Goal: Information Seeking & Learning: Check status

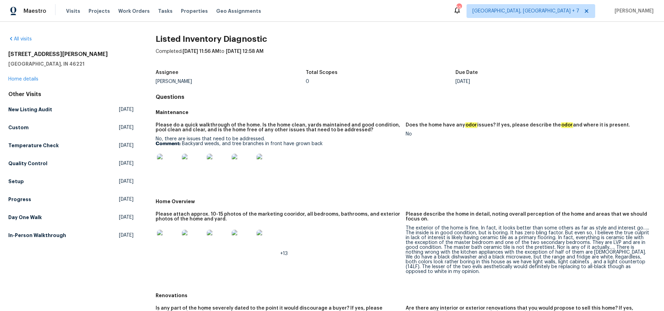
scroll to position [149, 0]
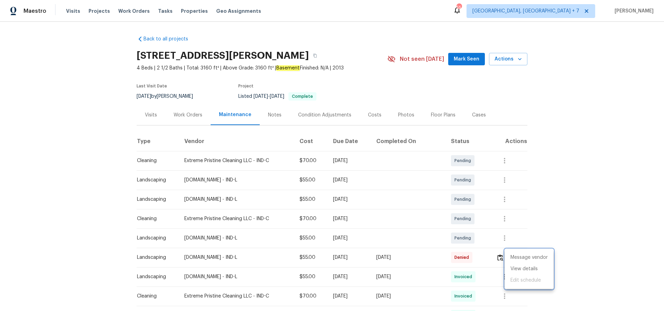
click at [94, 10] on div at bounding box center [332, 155] width 664 height 311
click at [89, 10] on span "Projects" at bounding box center [99, 11] width 21 height 7
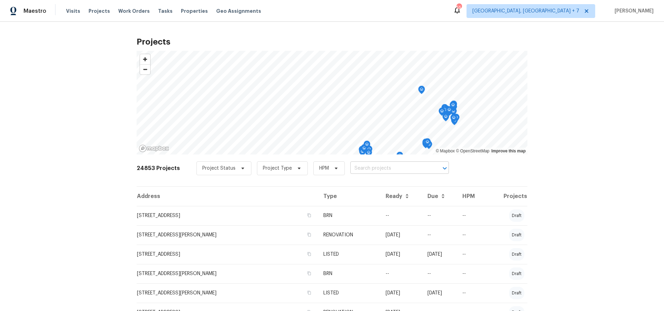
click at [356, 168] on input "text" at bounding box center [389, 168] width 79 height 11
type input "917 b"
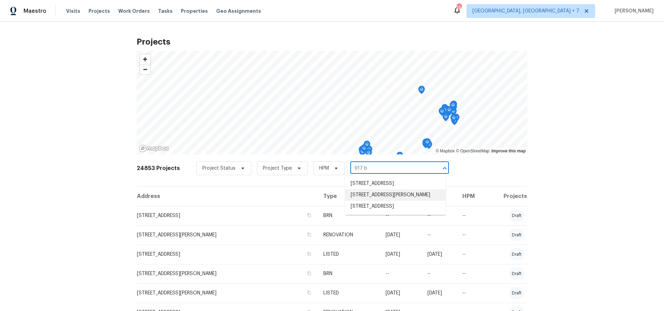
click at [383, 197] on li "917 Buchanan St, Indianapolis, IN 46203" at bounding box center [395, 194] width 101 height 11
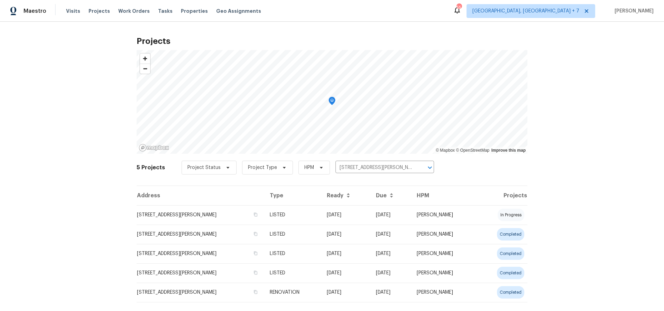
scroll to position [1, 0]
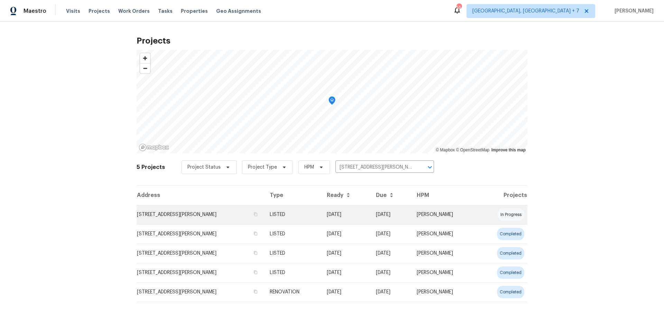
click at [221, 214] on td "917 Buchanan St, Indianapolis, IN 46203" at bounding box center [201, 214] width 128 height 19
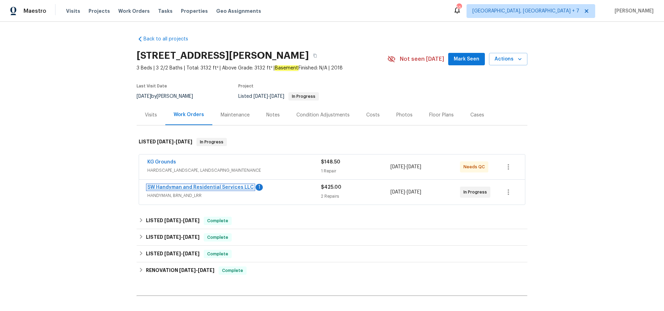
click at [177, 187] on link "SW Handyman and Residential Services LLC" at bounding box center [200, 187] width 106 height 5
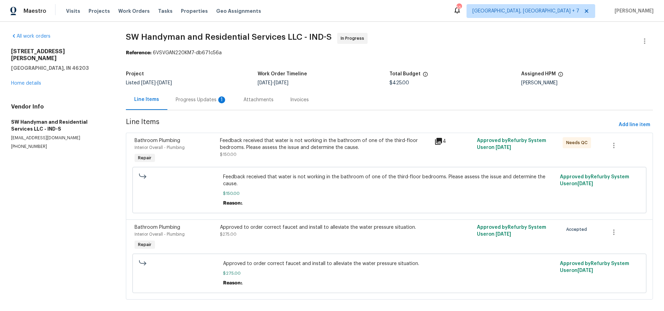
click at [438, 142] on icon at bounding box center [438, 141] width 8 height 8
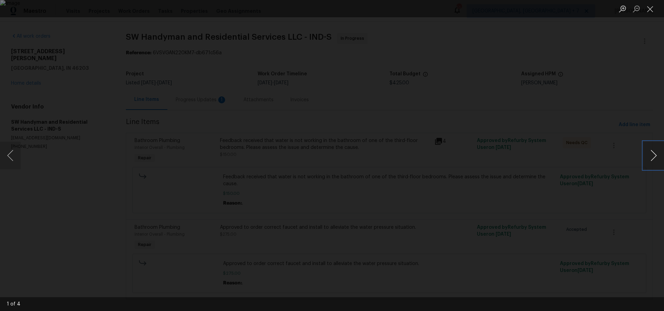
click at [651, 153] on button "Next image" at bounding box center [653, 156] width 21 height 28
click at [650, 13] on button "Close lightbox" at bounding box center [650, 9] width 14 height 12
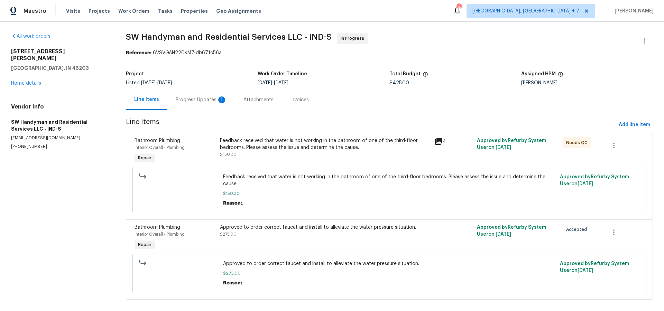
click at [189, 102] on div "Progress Updates 1" at bounding box center [201, 99] width 51 height 7
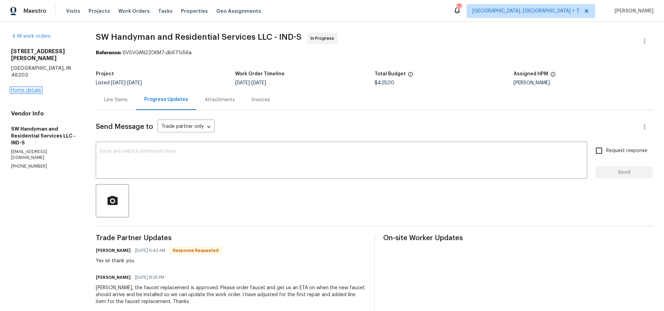
click at [34, 88] on link "Home details" at bounding box center [26, 90] width 30 height 5
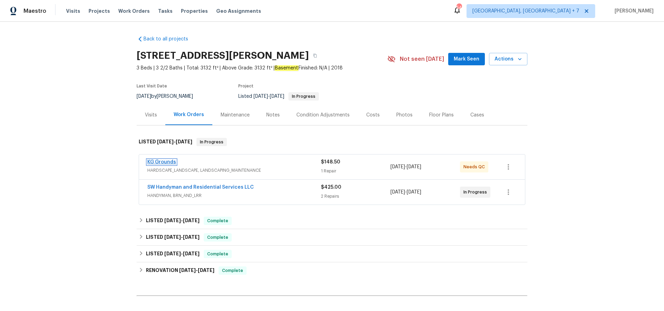
click at [163, 160] on link "KG Grounds" at bounding box center [161, 162] width 29 height 5
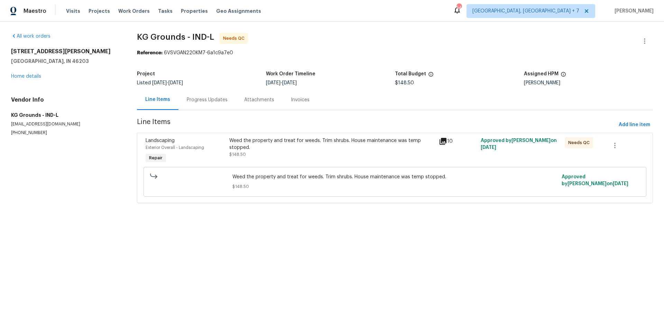
click at [446, 142] on icon at bounding box center [442, 141] width 7 height 7
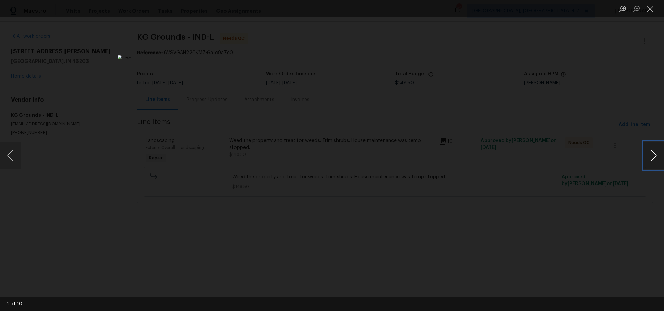
click at [653, 154] on button "Next image" at bounding box center [653, 156] width 21 height 28
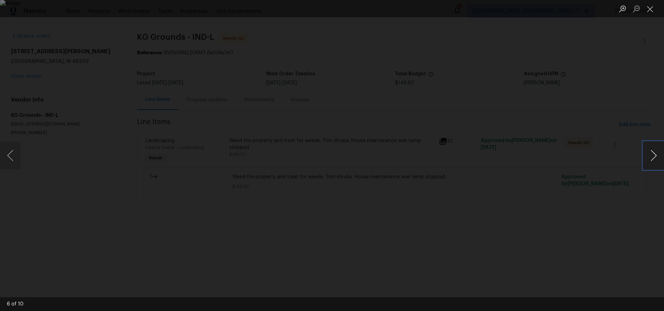
click at [653, 154] on button "Next image" at bounding box center [653, 156] width 21 height 28
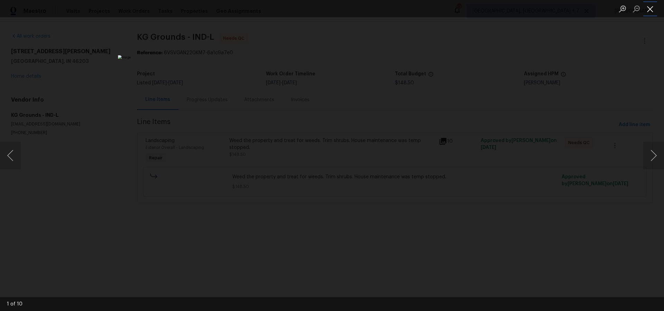
click at [652, 8] on button "Close lightbox" at bounding box center [650, 9] width 14 height 12
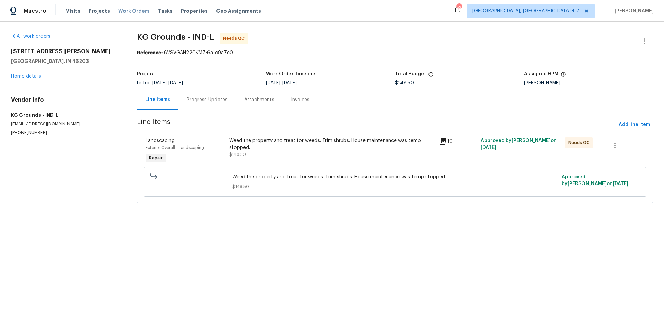
click at [122, 12] on span "Work Orders" at bounding box center [133, 11] width 31 height 7
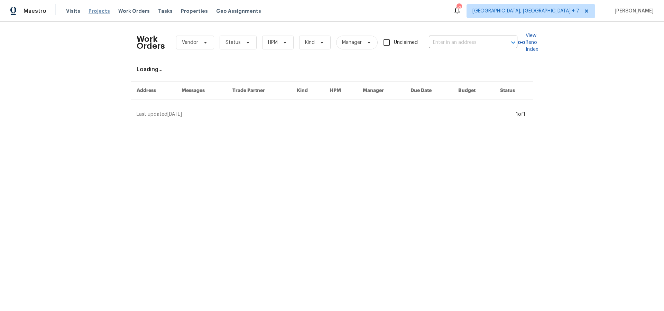
click at [102, 11] on span "Projects" at bounding box center [99, 11] width 21 height 7
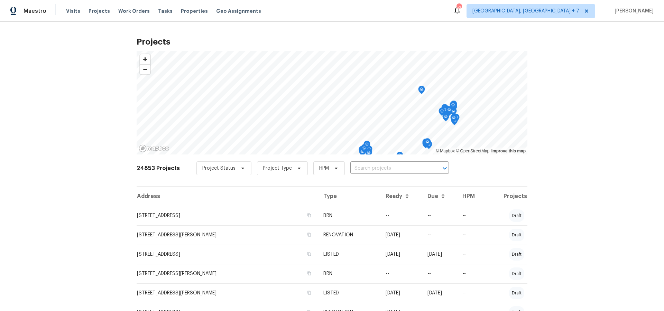
click at [370, 174] on div "Project Status Project Type HPM ​" at bounding box center [322, 168] width 252 height 14
click at [373, 169] on input "text" at bounding box center [389, 168] width 79 height 11
type input "2859"
click at [373, 193] on li "2859 Dursillas Dr, Plainfield, IN 46168" at bounding box center [395, 194] width 101 height 11
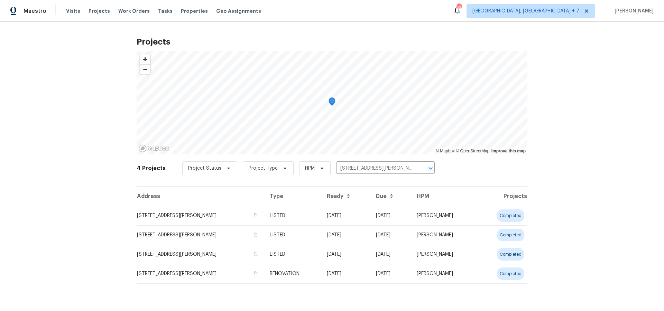
click at [176, 215] on td "2859 Dursillas Dr, Plainfield, IN 46168" at bounding box center [201, 215] width 128 height 19
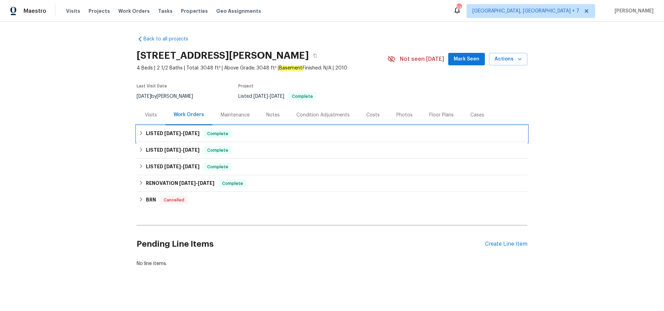
click at [191, 131] on span "8/6/25" at bounding box center [191, 133] width 17 height 5
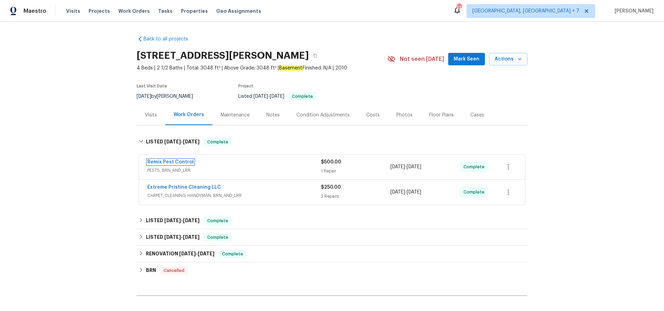
click at [180, 161] on link "Remix Pest Control" at bounding box center [170, 162] width 46 height 5
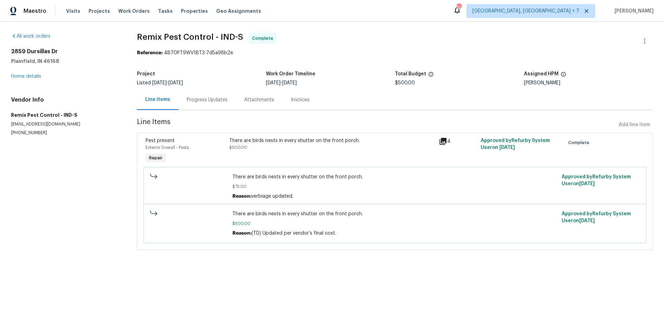
click at [444, 141] on icon at bounding box center [442, 141] width 7 height 7
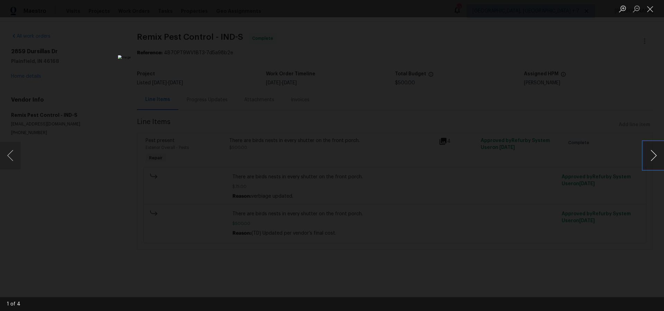
click at [650, 155] on button "Next image" at bounding box center [653, 156] width 21 height 28
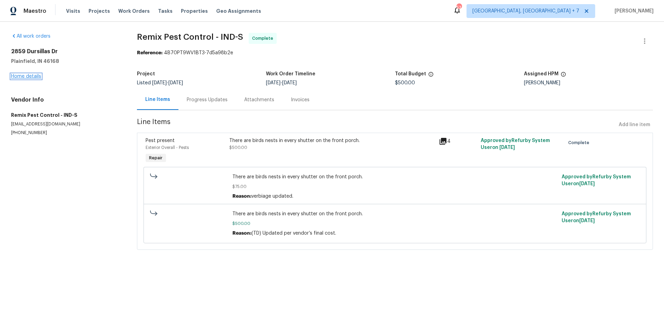
click at [35, 78] on link "Home details" at bounding box center [26, 76] width 30 height 5
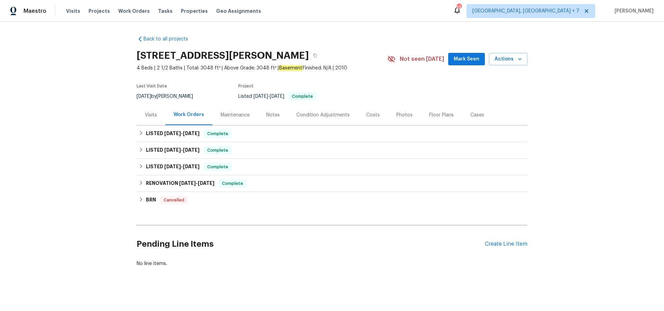
click at [151, 115] on div "Visits" at bounding box center [151, 115] width 12 height 7
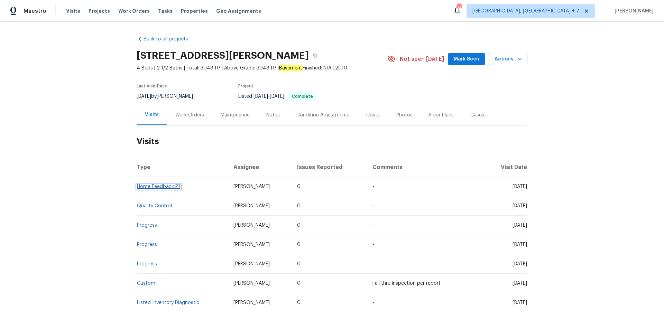
click at [173, 186] on link "Home Feedback P1" at bounding box center [158, 186] width 43 height 5
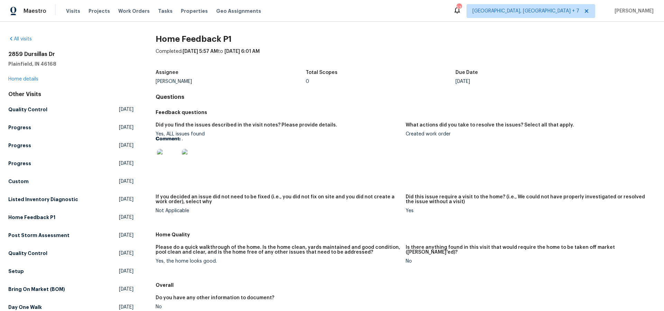
click at [165, 163] on img at bounding box center [168, 160] width 22 height 22
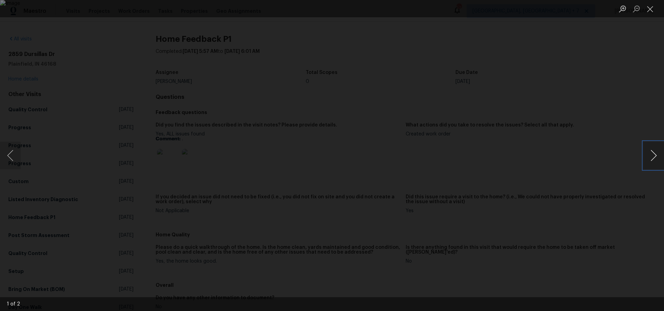
click at [651, 158] on button "Next image" at bounding box center [653, 156] width 21 height 28
click at [648, 11] on button "Close lightbox" at bounding box center [650, 9] width 14 height 12
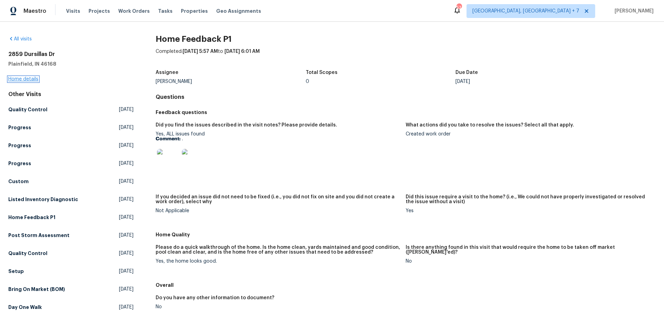
click at [28, 80] on link "Home details" at bounding box center [23, 79] width 30 height 5
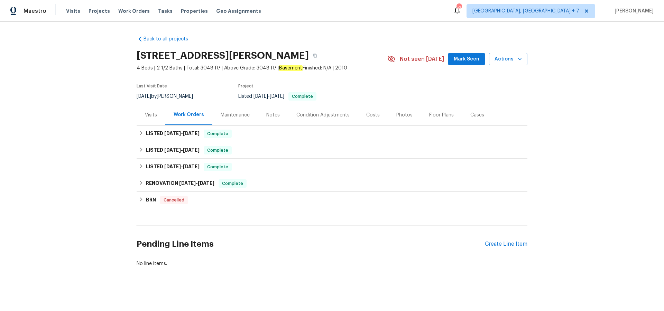
click at [234, 118] on div "Maintenance" at bounding box center [235, 115] width 29 height 7
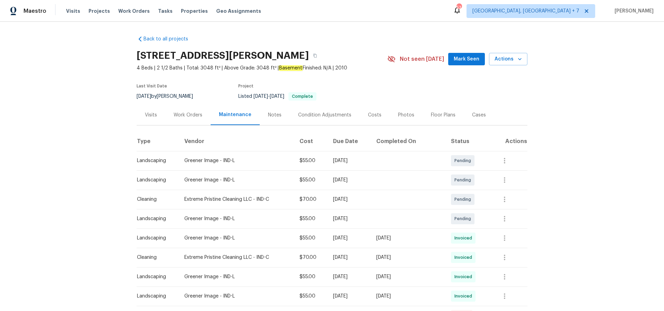
click at [178, 114] on div "Work Orders" at bounding box center [188, 115] width 29 height 7
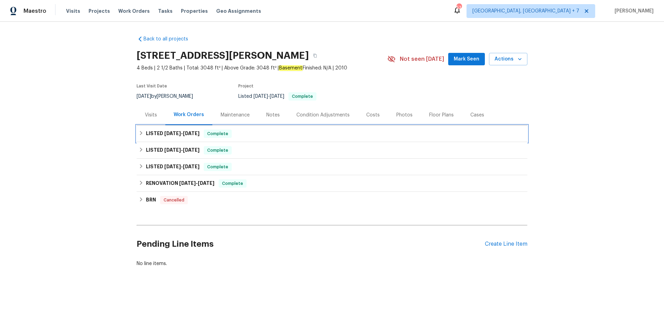
click at [172, 131] on span "8/1/25" at bounding box center [172, 133] width 17 height 5
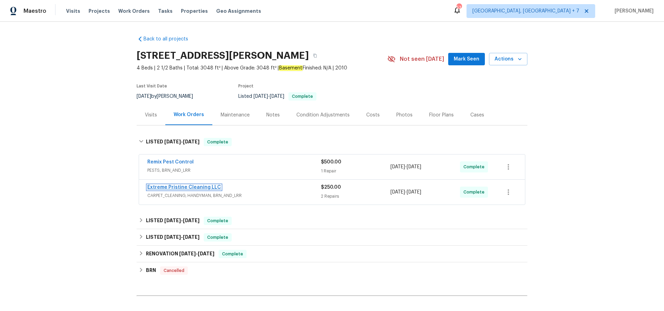
click at [180, 188] on link "Extreme Pristine Cleaning LLC" at bounding box center [184, 187] width 74 height 5
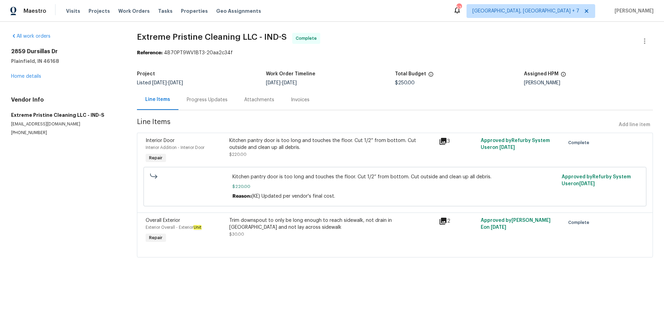
click at [440, 142] on icon at bounding box center [443, 141] width 8 height 8
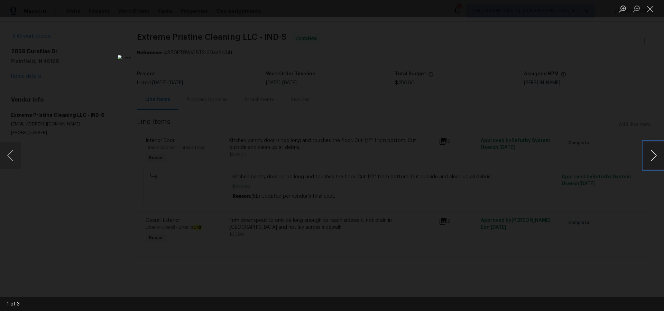
click at [655, 157] on button "Next image" at bounding box center [653, 156] width 21 height 28
click at [649, 12] on button "Close lightbox" at bounding box center [650, 9] width 14 height 12
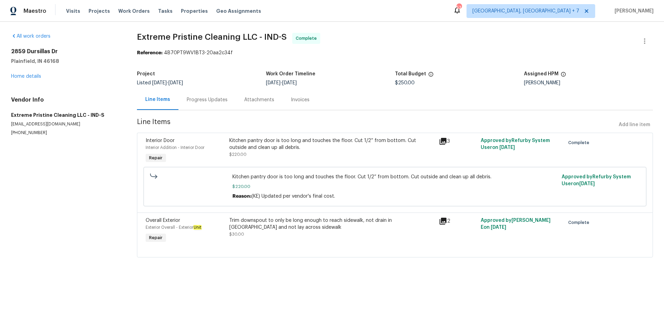
click at [439, 222] on icon at bounding box center [443, 221] width 8 height 8
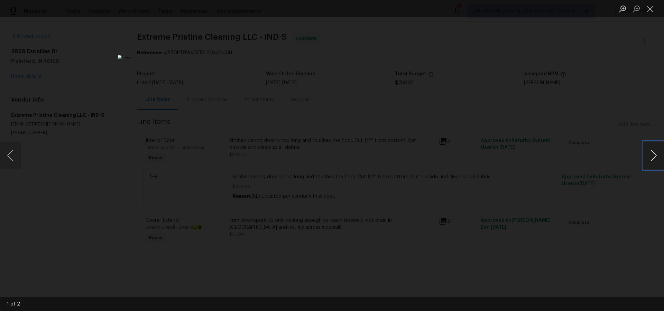
click at [655, 155] on button "Next image" at bounding box center [653, 156] width 21 height 28
click at [651, 10] on button "Close lightbox" at bounding box center [650, 9] width 14 height 12
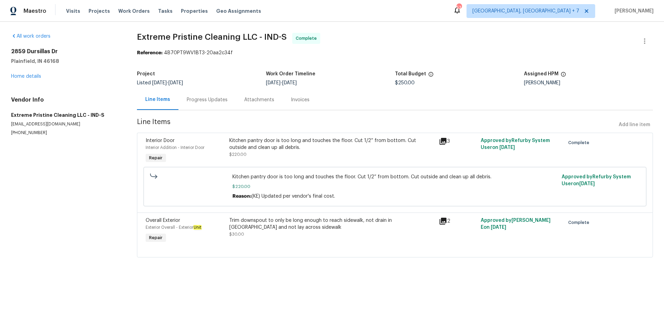
click at [442, 223] on icon at bounding box center [442, 221] width 7 height 7
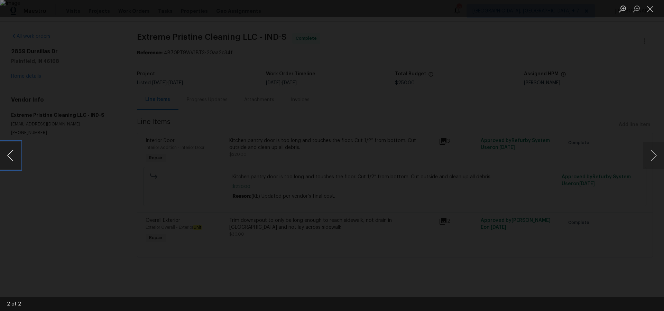
click at [15, 155] on button "Previous image" at bounding box center [10, 156] width 21 height 28
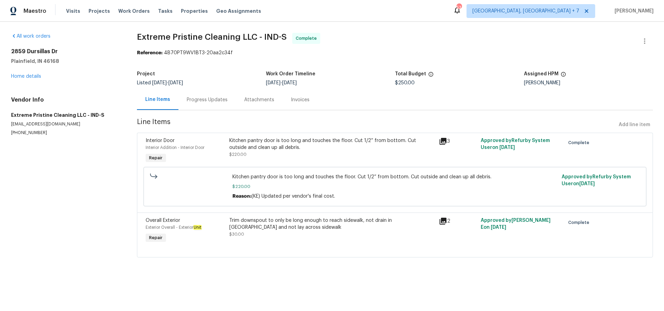
click at [445, 222] on icon at bounding box center [442, 221] width 7 height 7
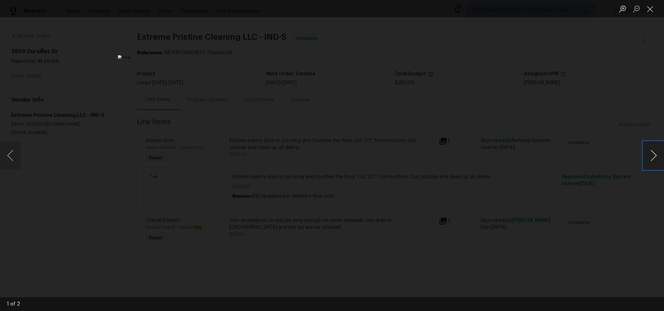
click at [650, 159] on button "Next image" at bounding box center [653, 156] width 21 height 28
click at [653, 156] on button "Next image" at bounding box center [653, 156] width 21 height 28
click at [645, 11] on button "Close lightbox" at bounding box center [650, 9] width 14 height 12
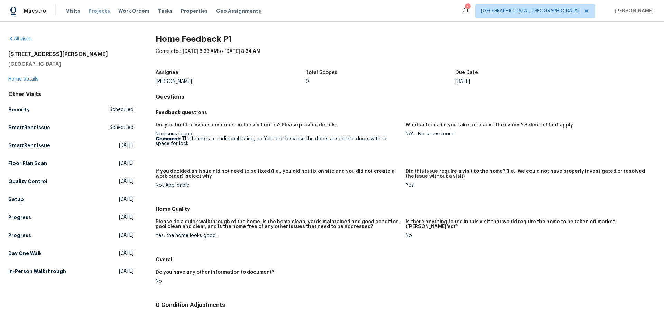
click at [91, 11] on span "Projects" at bounding box center [99, 11] width 21 height 7
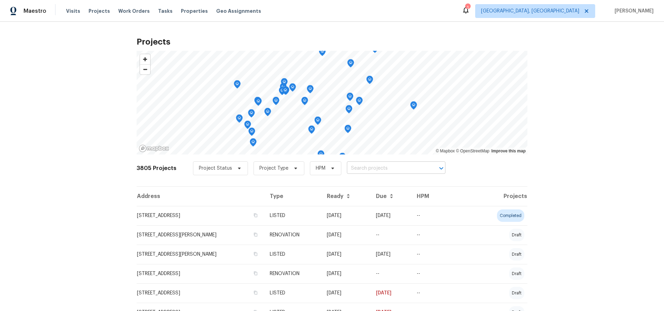
click at [372, 168] on input "text" at bounding box center [386, 168] width 79 height 11
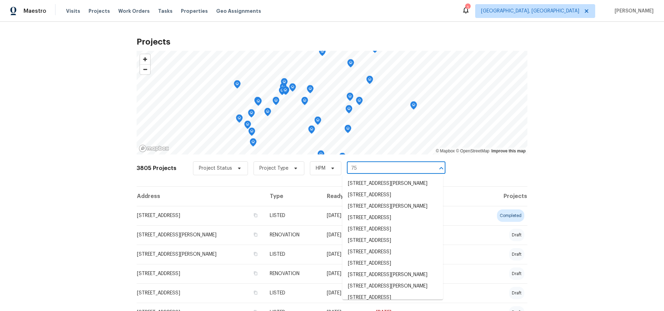
type input "7"
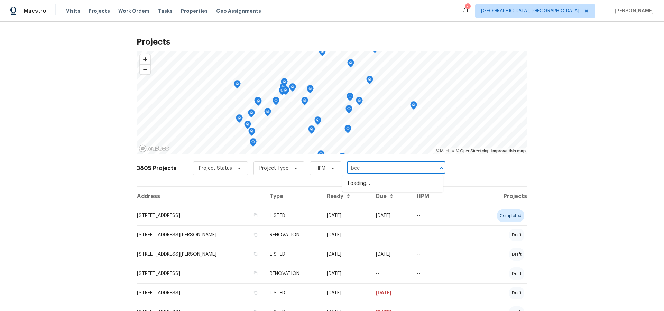
type input "beck"
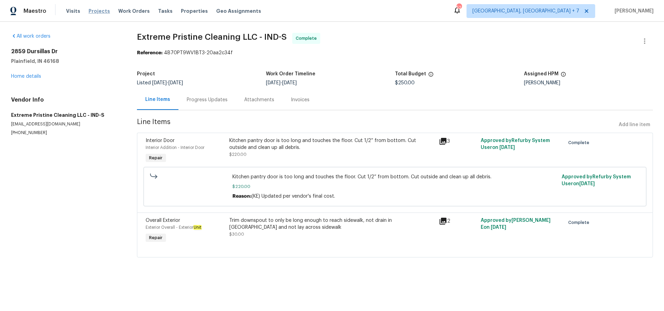
click at [96, 9] on span "Projects" at bounding box center [99, 11] width 21 height 7
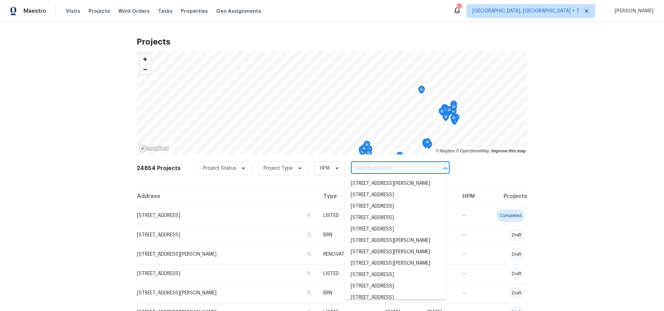
click at [388, 165] on input "text" at bounding box center [390, 168] width 79 height 11
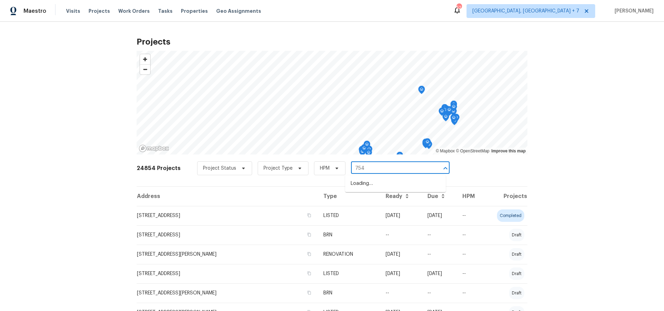
type input "7546"
click at [389, 179] on li "[STREET_ADDRESS][PERSON_NAME]" at bounding box center [395, 183] width 101 height 11
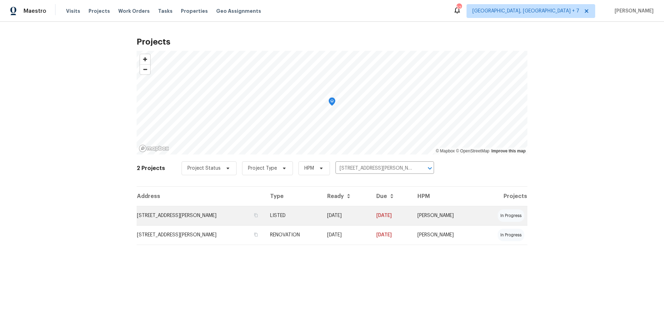
click at [176, 216] on td "[STREET_ADDRESS][PERSON_NAME]" at bounding box center [201, 215] width 128 height 19
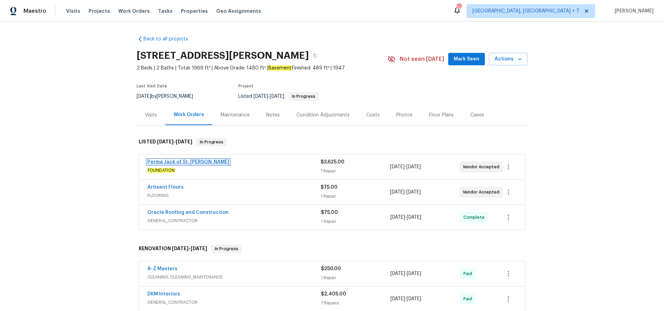
click at [172, 160] on link "Perma Jack of St. Louis" at bounding box center [188, 162] width 82 height 5
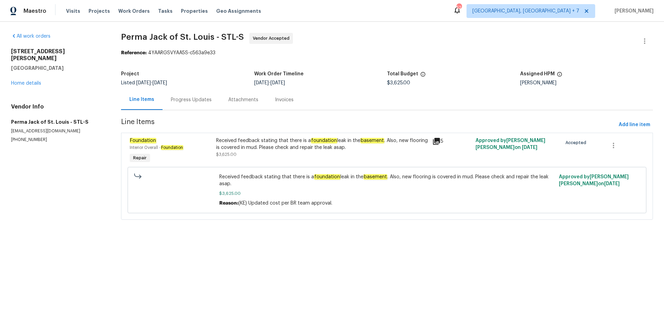
click at [438, 143] on icon at bounding box center [436, 141] width 7 height 7
click at [179, 102] on div "Progress Updates" at bounding box center [191, 99] width 41 height 7
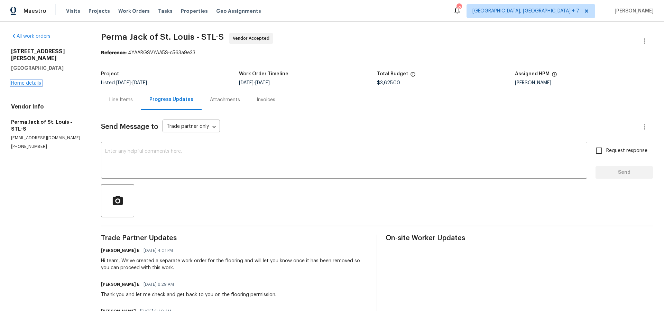
click at [27, 81] on link "Home details" at bounding box center [26, 83] width 30 height 5
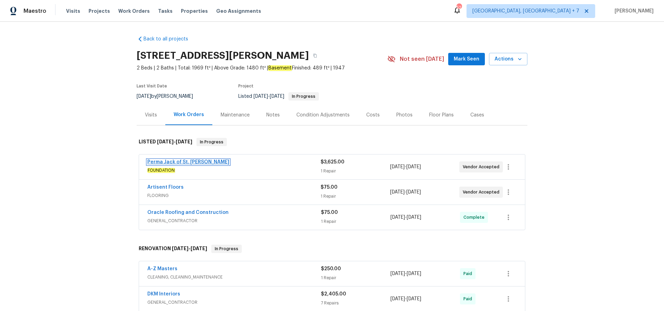
click at [177, 161] on link "Perma Jack of St. Louis" at bounding box center [188, 162] width 82 height 5
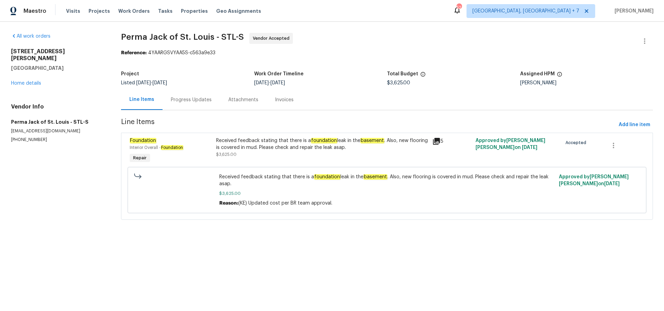
click at [184, 102] on div "Progress Updates" at bounding box center [191, 99] width 41 height 7
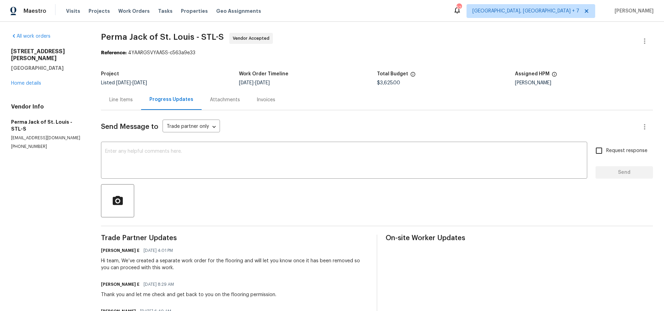
scroll to position [0, 0]
click at [29, 81] on link "Home details" at bounding box center [26, 83] width 30 height 5
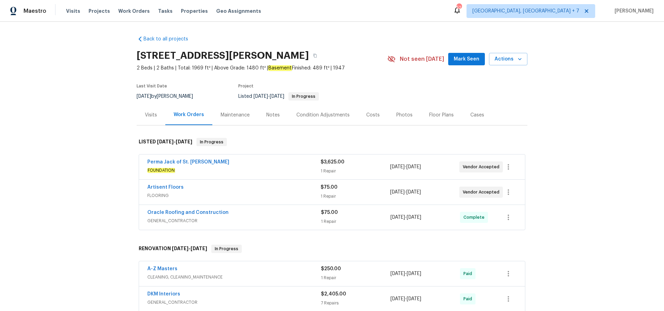
click at [268, 113] on div "Notes" at bounding box center [272, 115] width 13 height 7
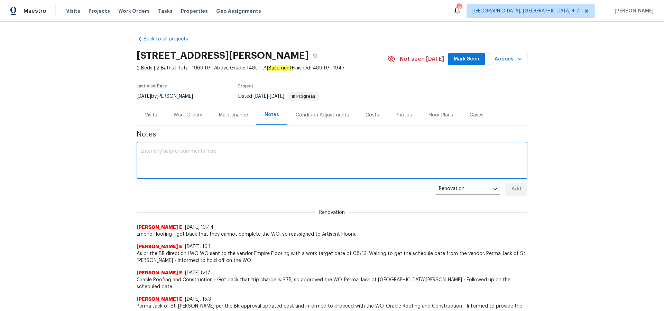
click at [210, 151] on textarea at bounding box center [332, 161] width 382 height 24
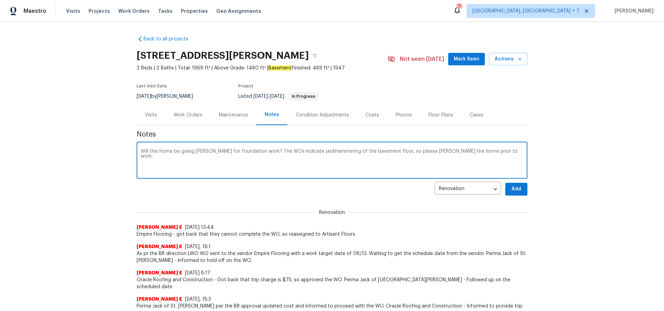
scroll to position [0, 0]
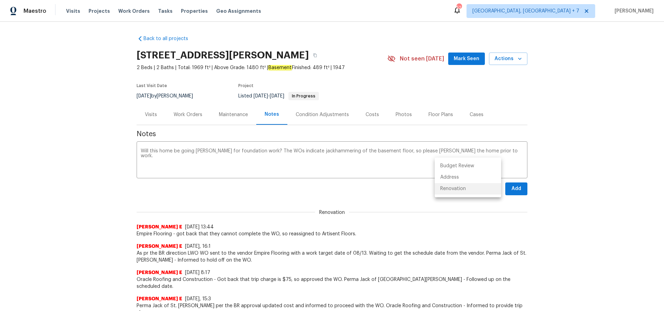
click at [495, 188] on body "Maestro Visits Projects Work Orders Tasks Properties Geo Assignments 52 Columbu…" at bounding box center [332, 155] width 664 height 311
click at [472, 187] on li "Renovation" at bounding box center [468, 188] width 66 height 11
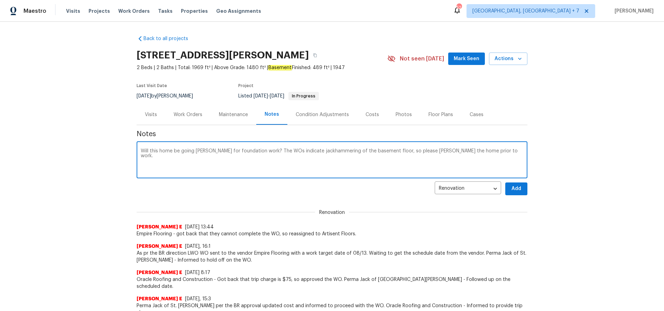
drag, startPoint x: 255, startPoint y: 150, endPoint x: 130, endPoint y: 149, distance: 125.5
click at [130, 149] on div "Back to all projects 7546 Becker Rd, Saint Louis, MO 63129 2 Beds | 2 Baths | T…" at bounding box center [332, 166] width 664 height 289
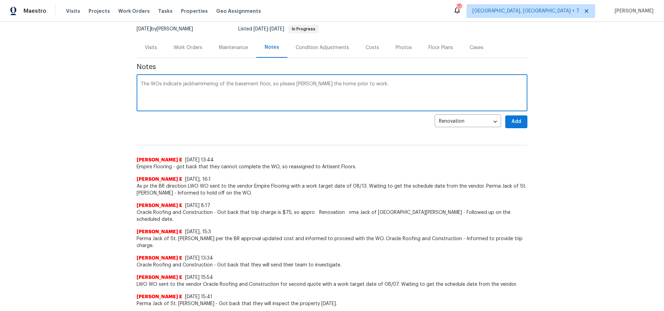
scroll to position [69, 0]
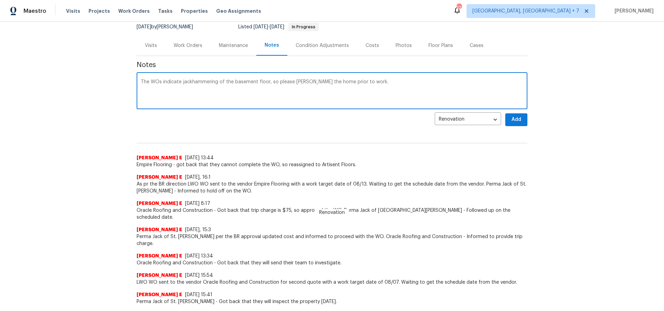
type textarea "The WOs indicate jackhammering of the basement floor, so please TOM the home pr…"
click at [511, 124] on button "Add" at bounding box center [516, 119] width 22 height 13
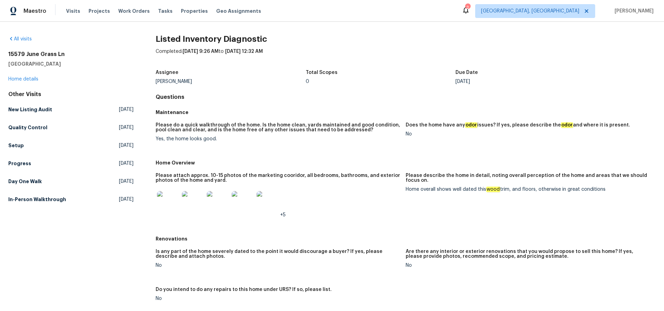
click at [178, 206] on img at bounding box center [168, 202] width 22 height 22
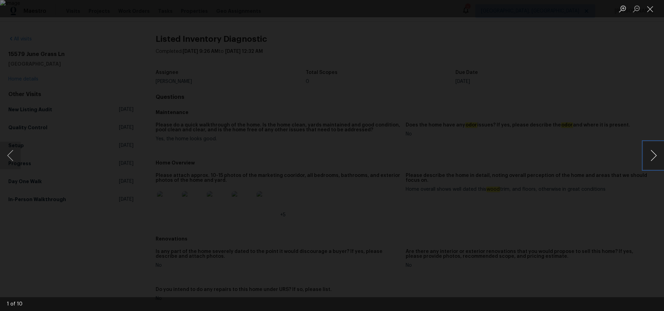
click at [657, 156] on button "Next image" at bounding box center [653, 156] width 21 height 28
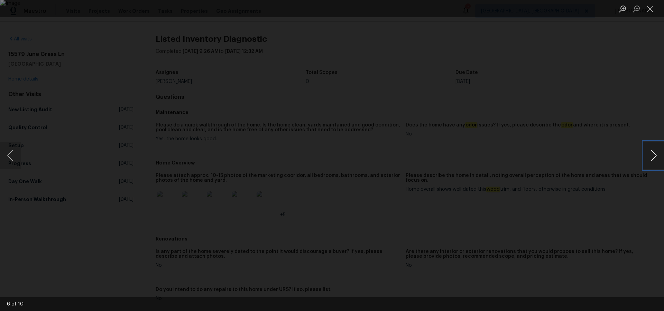
click at [657, 156] on button "Next image" at bounding box center [653, 156] width 21 height 28
click at [657, 157] on button "Next image" at bounding box center [653, 156] width 21 height 28
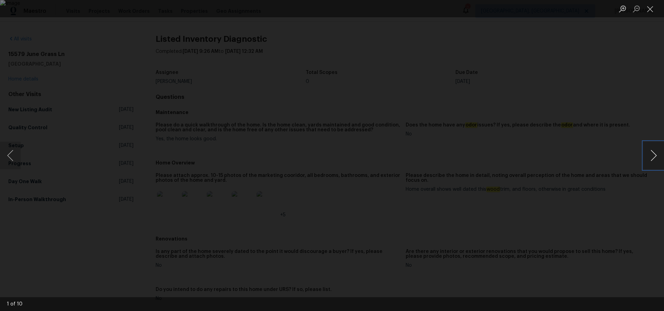
click at [657, 157] on button "Next image" at bounding box center [653, 156] width 21 height 28
click at [649, 14] on button "Close lightbox" at bounding box center [650, 9] width 14 height 12
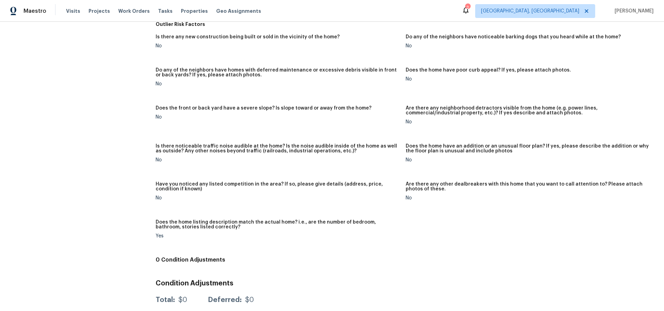
scroll to position [312, 0]
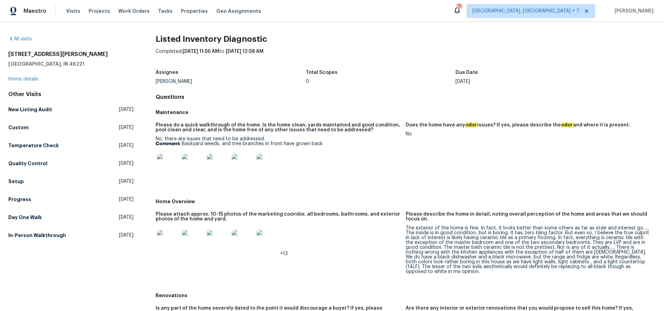
scroll to position [149, 0]
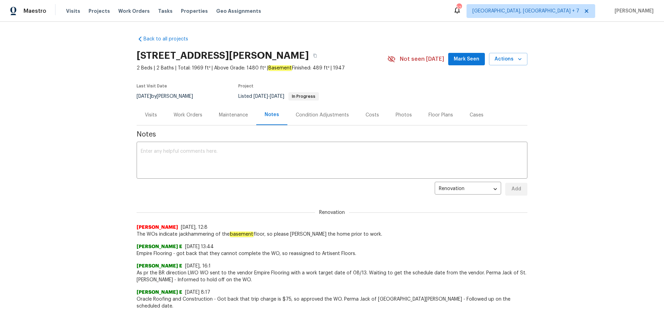
scroll to position [69, 0]
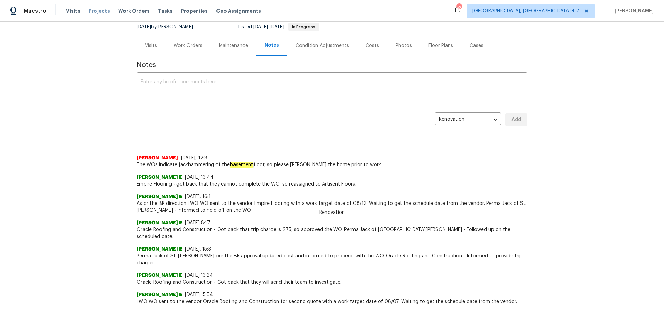
click at [99, 8] on span "Projects" at bounding box center [99, 11] width 21 height 7
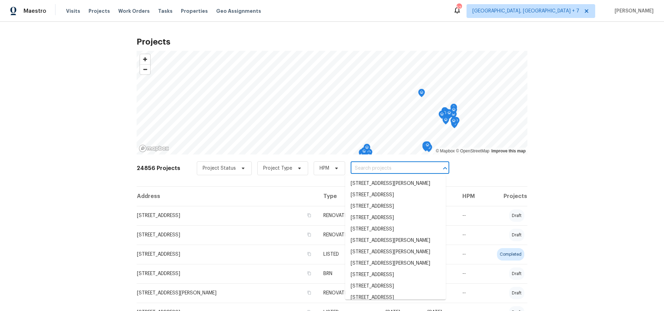
click at [362, 168] on input "text" at bounding box center [390, 168] width 79 height 11
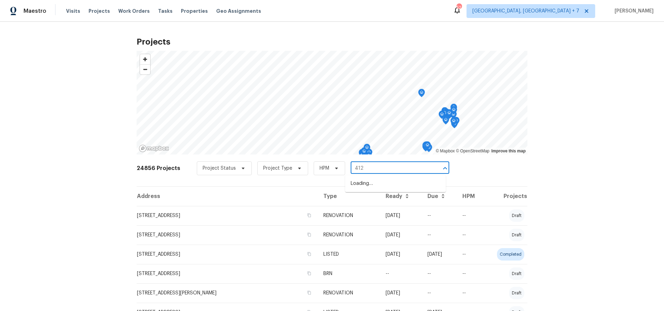
type input "4127"
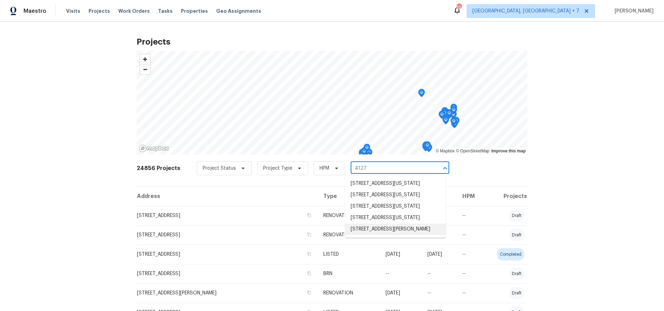
click at [372, 235] on li "[STREET_ADDRESS][PERSON_NAME]" at bounding box center [395, 229] width 101 height 11
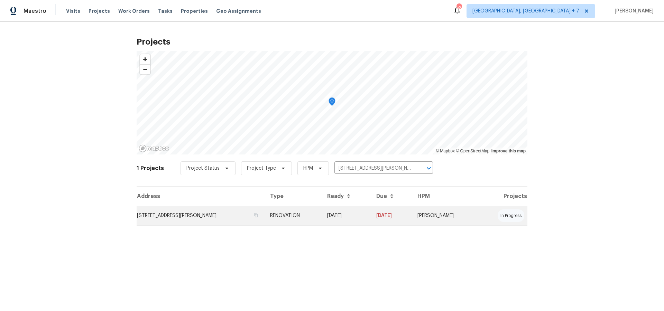
click at [187, 213] on td "[STREET_ADDRESS][PERSON_NAME]" at bounding box center [201, 215] width 128 height 19
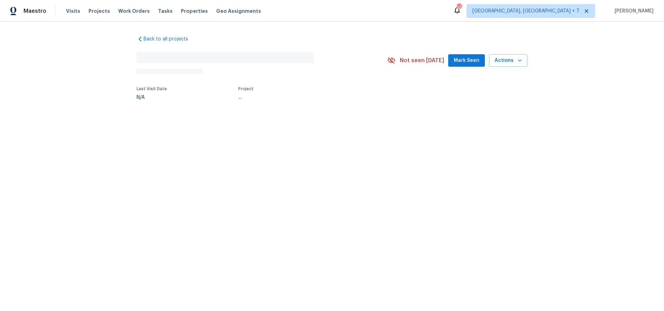
click at [187, 146] on html "Maestro Visits Projects Work Orders Tasks Properties Geo Assignments [STREET_AD…" at bounding box center [332, 73] width 664 height 146
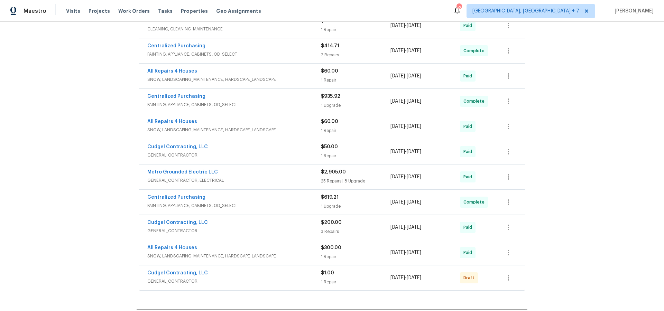
scroll to position [240, 0]
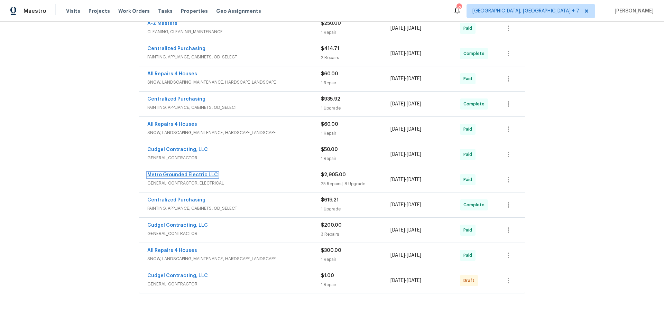
click at [167, 173] on link "Metro Grounded Electric LLC" at bounding box center [182, 175] width 71 height 5
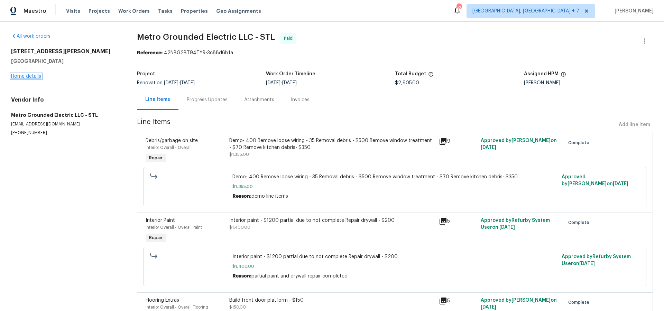
click at [34, 78] on link "Home details" at bounding box center [26, 76] width 30 height 5
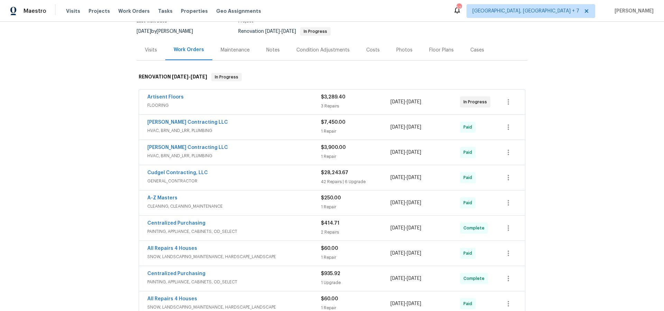
scroll to position [73, 0]
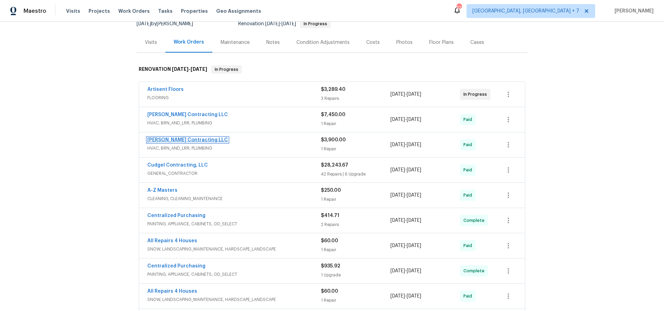
click at [191, 138] on link "[PERSON_NAME] Contracting LLC" at bounding box center [187, 140] width 81 height 5
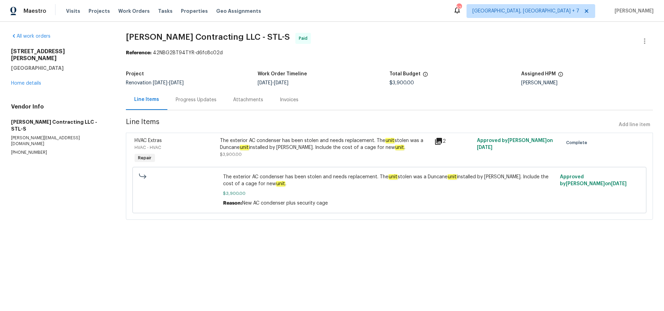
click at [441, 142] on icon at bounding box center [438, 141] width 8 height 8
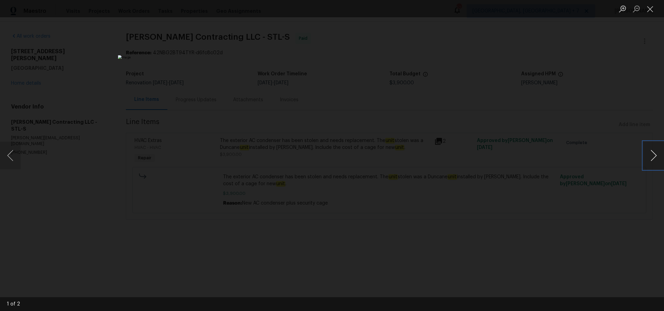
click at [655, 157] on button "Next image" at bounding box center [653, 156] width 21 height 28
drag, startPoint x: 655, startPoint y: 157, endPoint x: 655, endPoint y: 147, distance: 10.1
click at [655, 156] on button "Next image" at bounding box center [653, 156] width 21 height 28
click at [649, 7] on button "Close lightbox" at bounding box center [650, 9] width 14 height 12
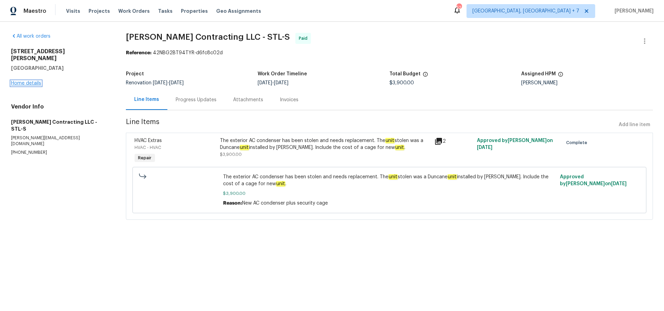
click at [28, 81] on link "Home details" at bounding box center [26, 83] width 30 height 5
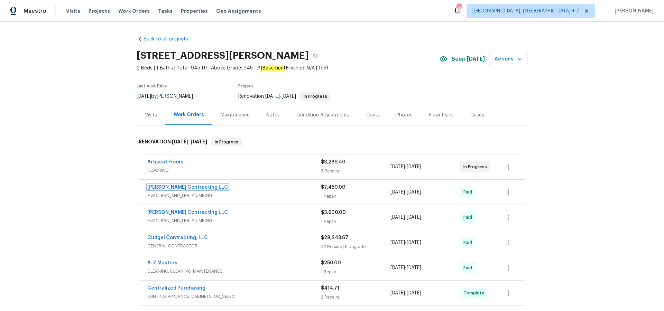
click at [186, 188] on link "[PERSON_NAME] Contracting LLC" at bounding box center [187, 187] width 81 height 5
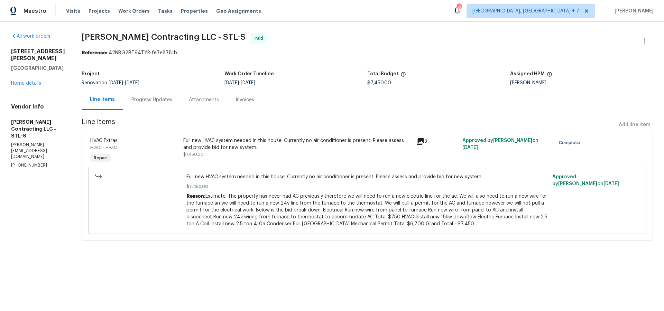
click at [418, 142] on icon at bounding box center [420, 141] width 8 height 8
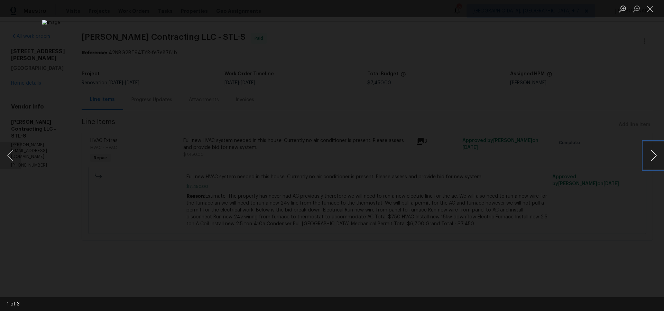
click at [648, 157] on button "Next image" at bounding box center [653, 156] width 21 height 28
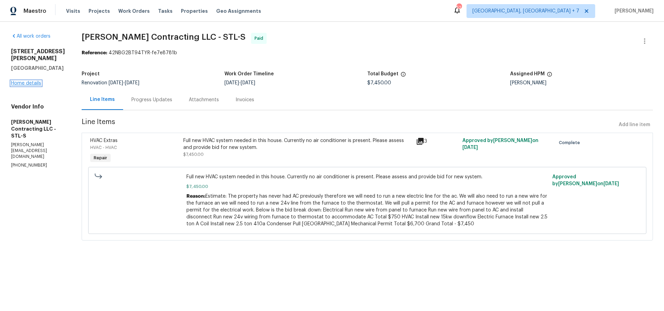
click at [33, 81] on link "Home details" at bounding box center [26, 83] width 30 height 5
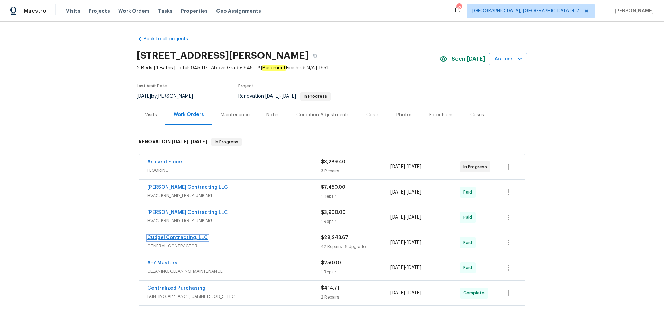
click at [182, 238] on link "Cudgel Contracting, LLC" at bounding box center [177, 237] width 61 height 5
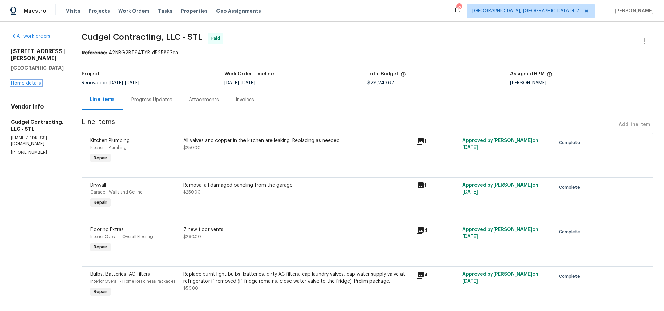
click at [32, 81] on link "Home details" at bounding box center [26, 83] width 30 height 5
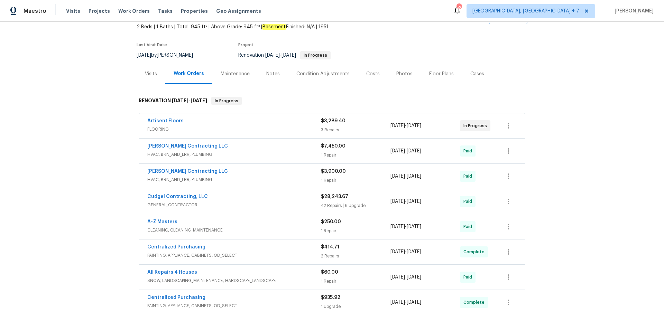
scroll to position [57, 0]
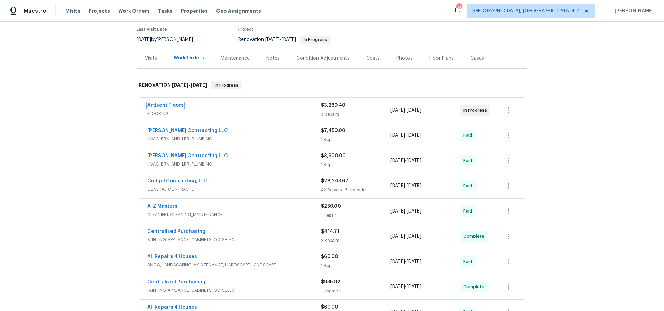
click at [174, 106] on link "Artisent Floors" at bounding box center [165, 105] width 36 height 5
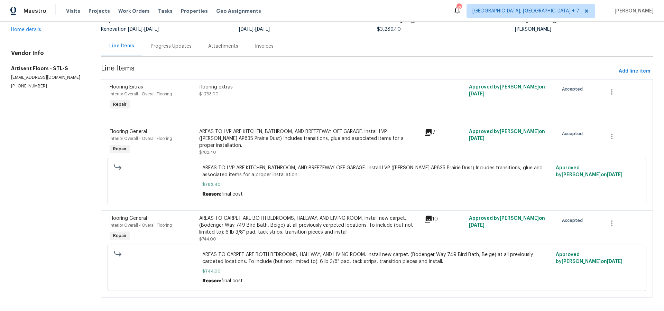
scroll to position [61, 0]
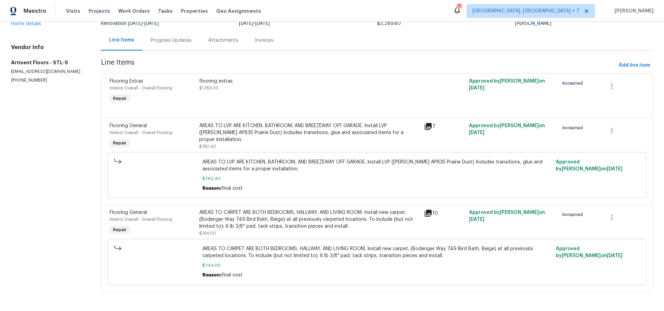
click at [130, 41] on div "Line Items" at bounding box center [121, 40] width 25 height 7
click at [130, 40] on div "Line Items" at bounding box center [121, 40] width 25 height 7
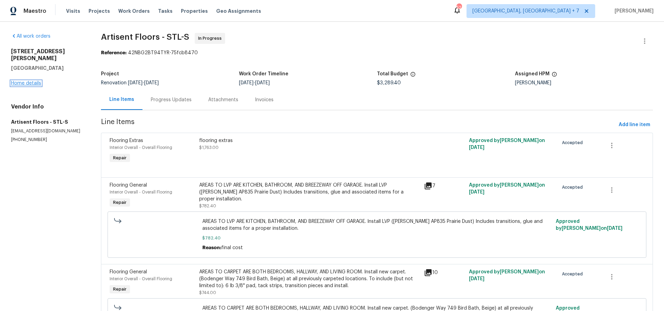
click at [29, 81] on link "Home details" at bounding box center [26, 83] width 30 height 5
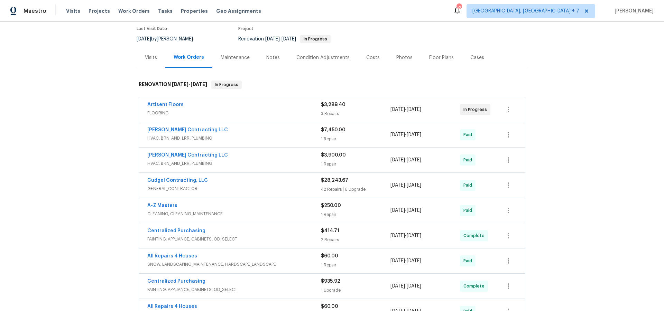
scroll to position [58, 0]
click at [183, 280] on link "Centralized Purchasing" at bounding box center [176, 280] width 58 height 5
